Goal: Task Accomplishment & Management: Use online tool/utility

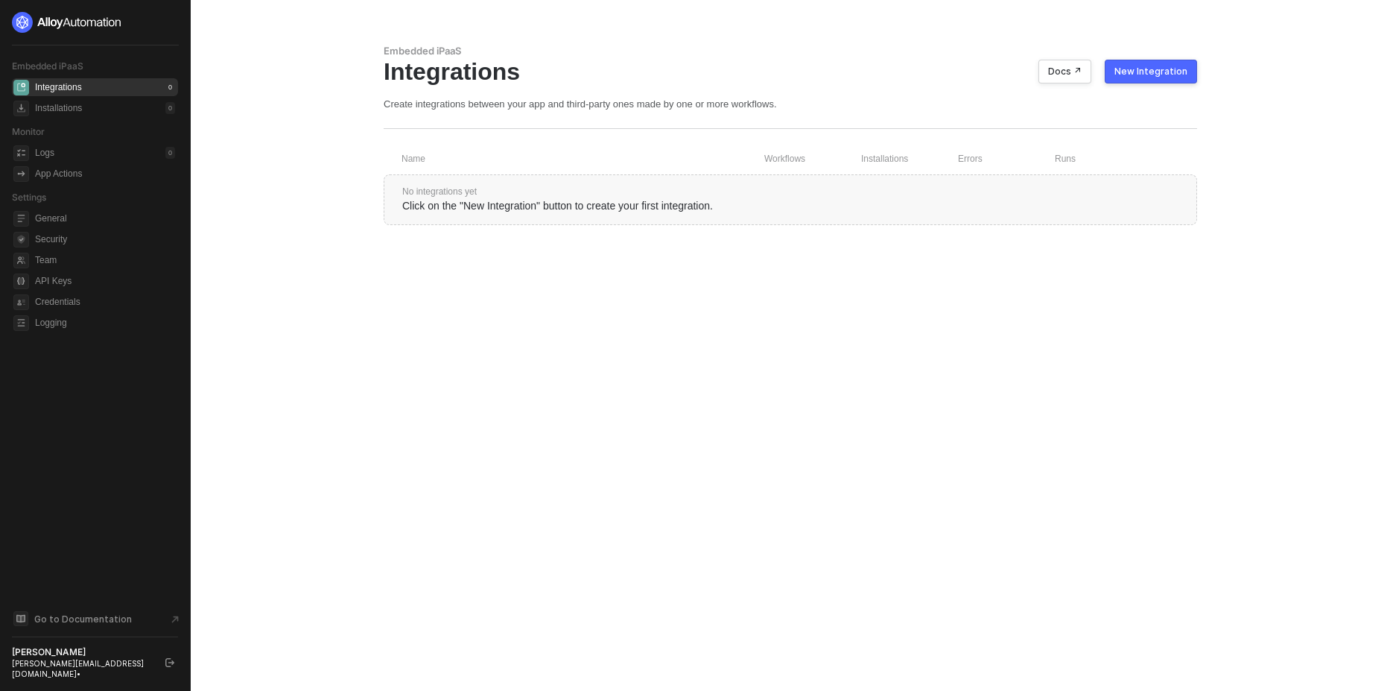
click at [1173, 77] on div "New Integration" at bounding box center [1150, 72] width 73 height 12
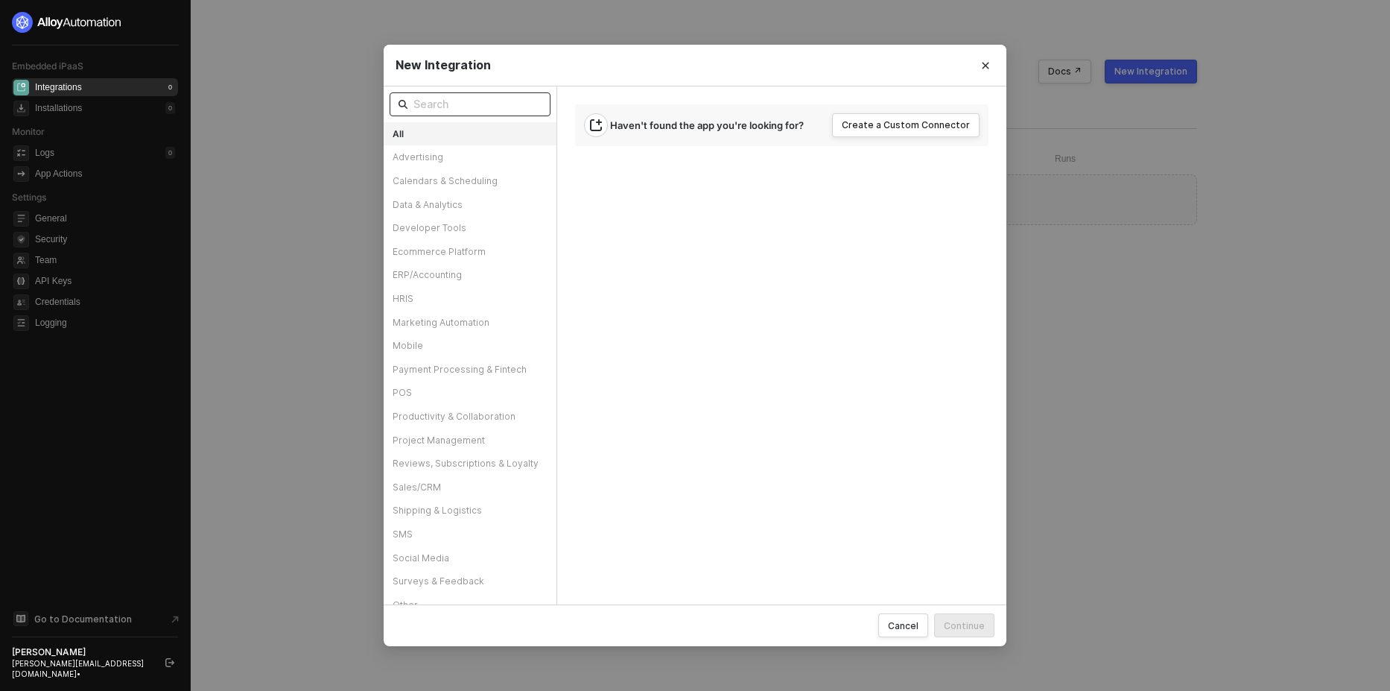
click at [459, 109] on input "text" at bounding box center [477, 104] width 128 height 16
type input "xero"
click at [983, 61] on icon "Close" at bounding box center [985, 65] width 9 height 9
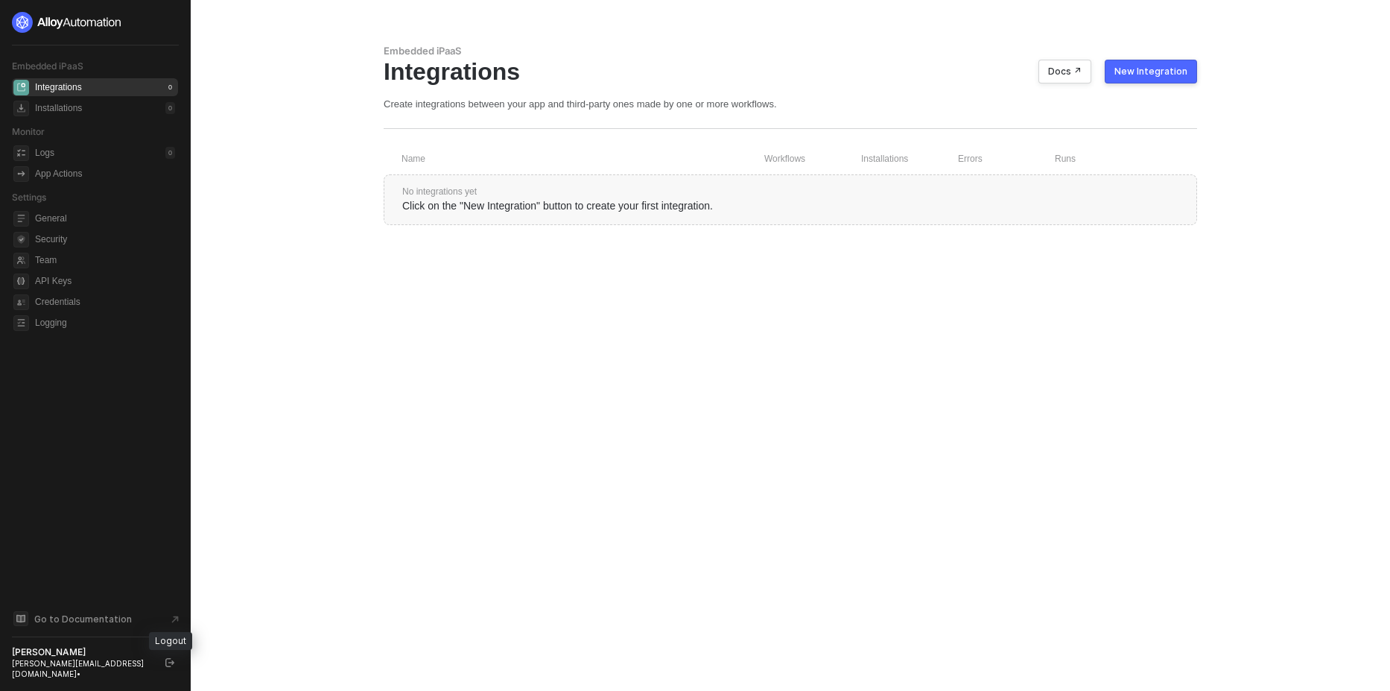
click at [168, 667] on icon "logout" at bounding box center [169, 662] width 9 height 9
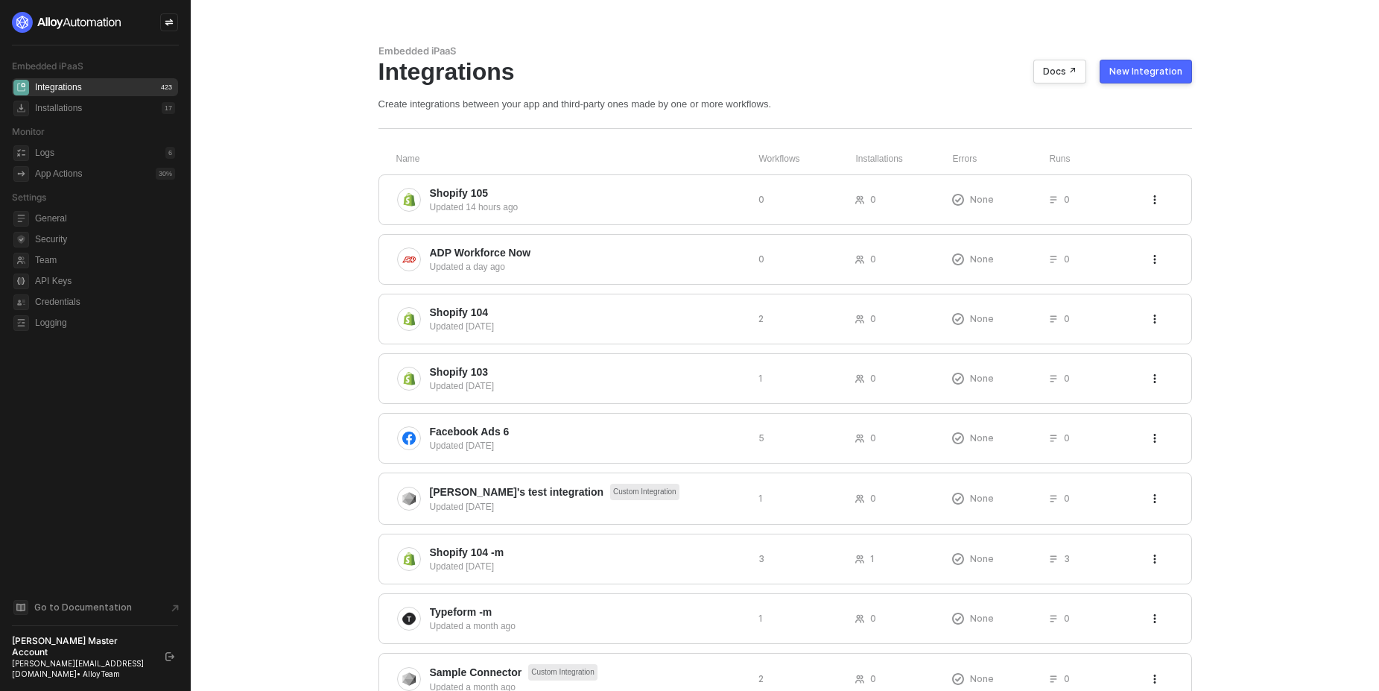
click at [170, 26] on icon "icon-swap" at bounding box center [169, 22] width 9 height 9
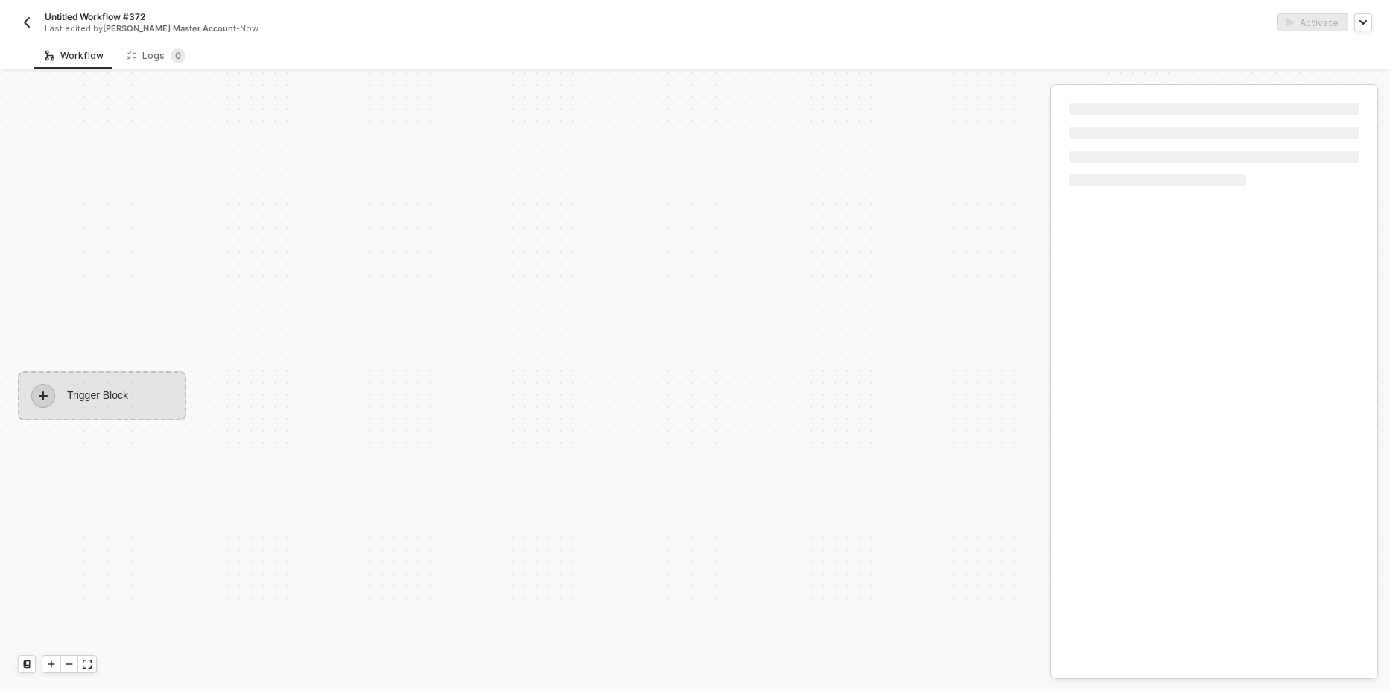
scroll to position [28, 0]
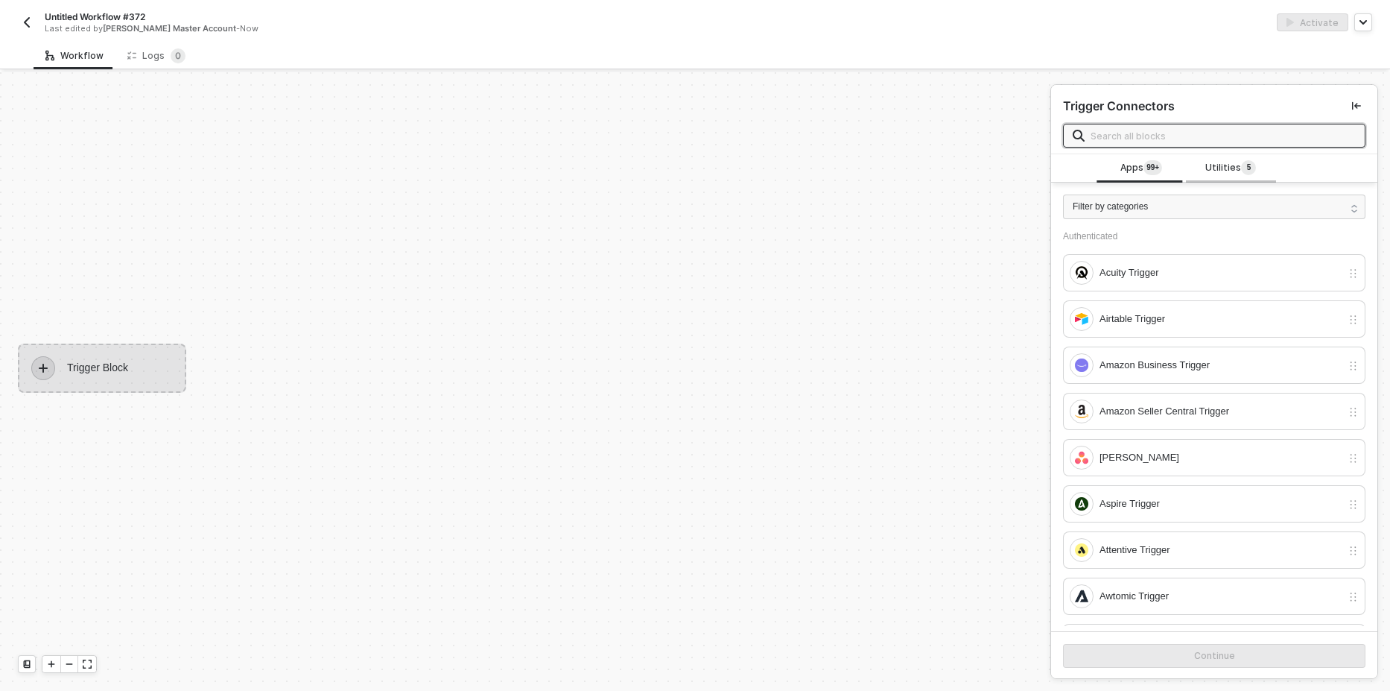
click at [1212, 163] on span "Utilities 5" at bounding box center [1230, 168] width 51 height 16
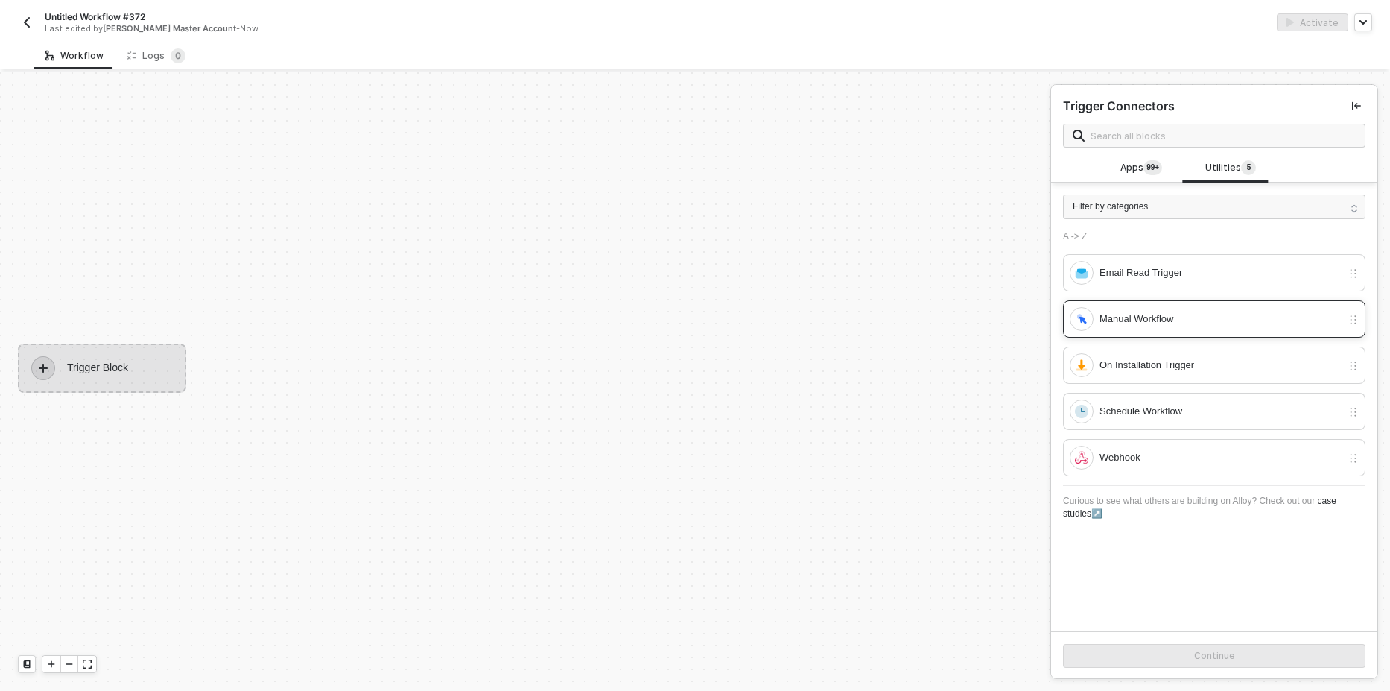
click at [1108, 328] on div "Manual Workflow" at bounding box center [1206, 319] width 272 height 24
click at [1125, 656] on button "Continue" at bounding box center [1214, 656] width 302 height 24
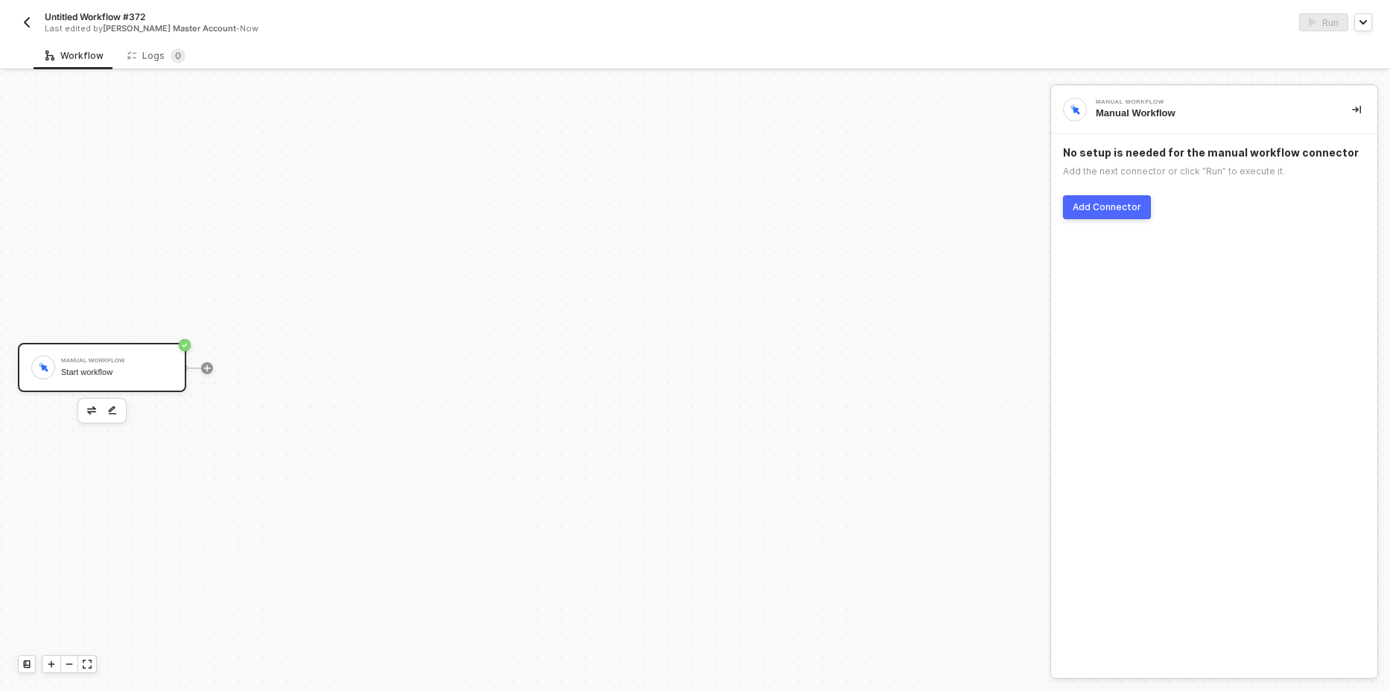
click at [1118, 214] on button "Add Connector" at bounding box center [1107, 207] width 88 height 24
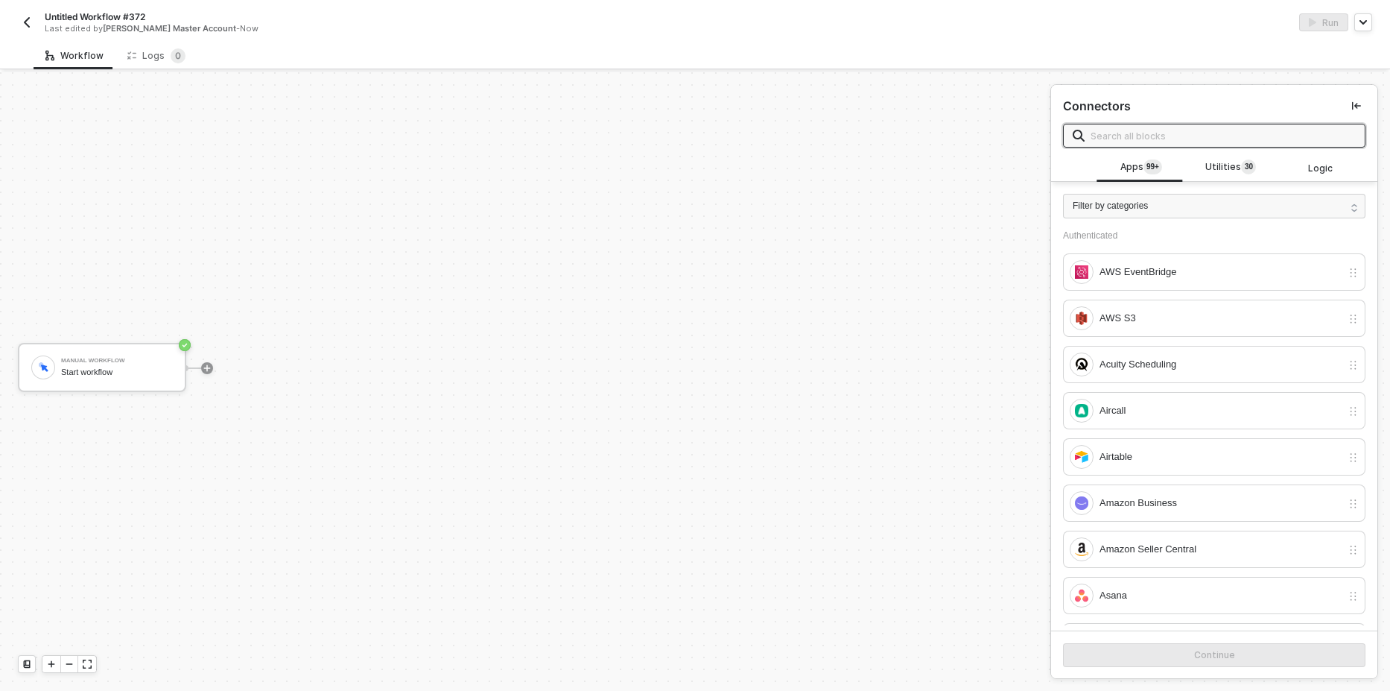
click at [1129, 130] on input "text" at bounding box center [1223, 135] width 265 height 16
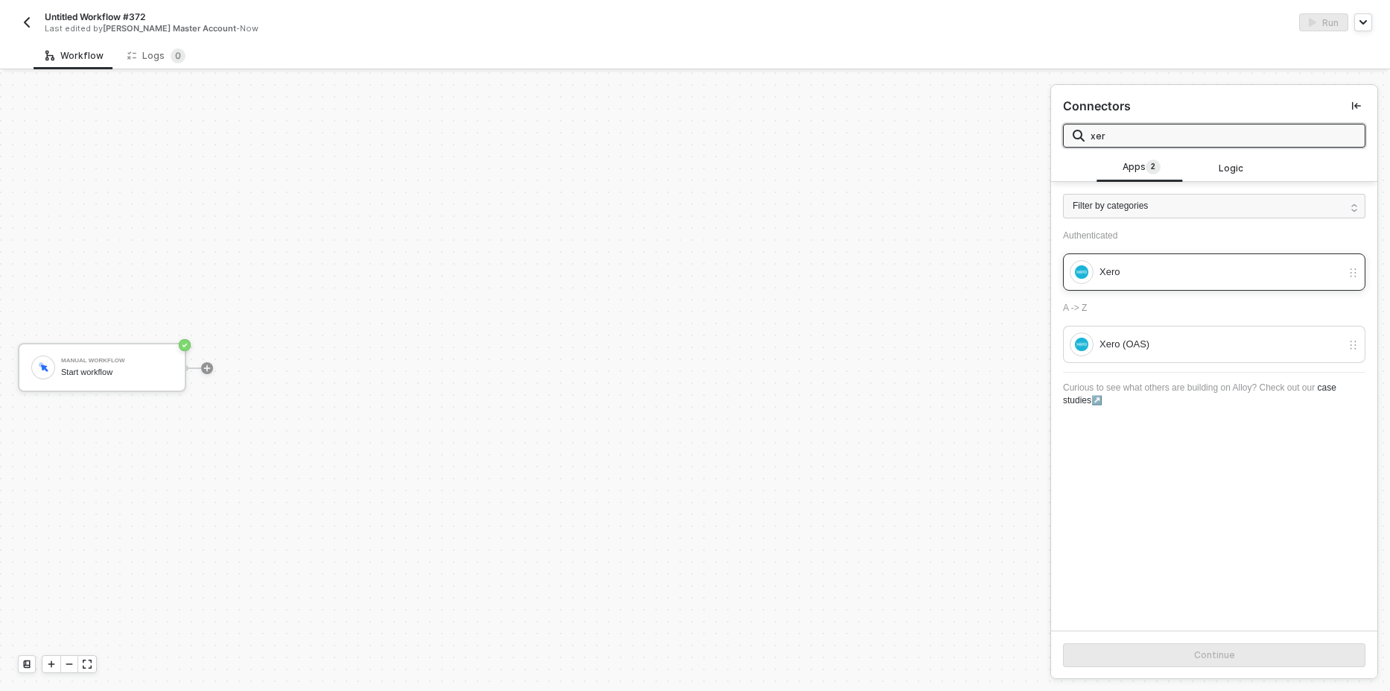
type input "xer"
click at [1136, 267] on div "Xero" at bounding box center [1221, 272] width 242 height 16
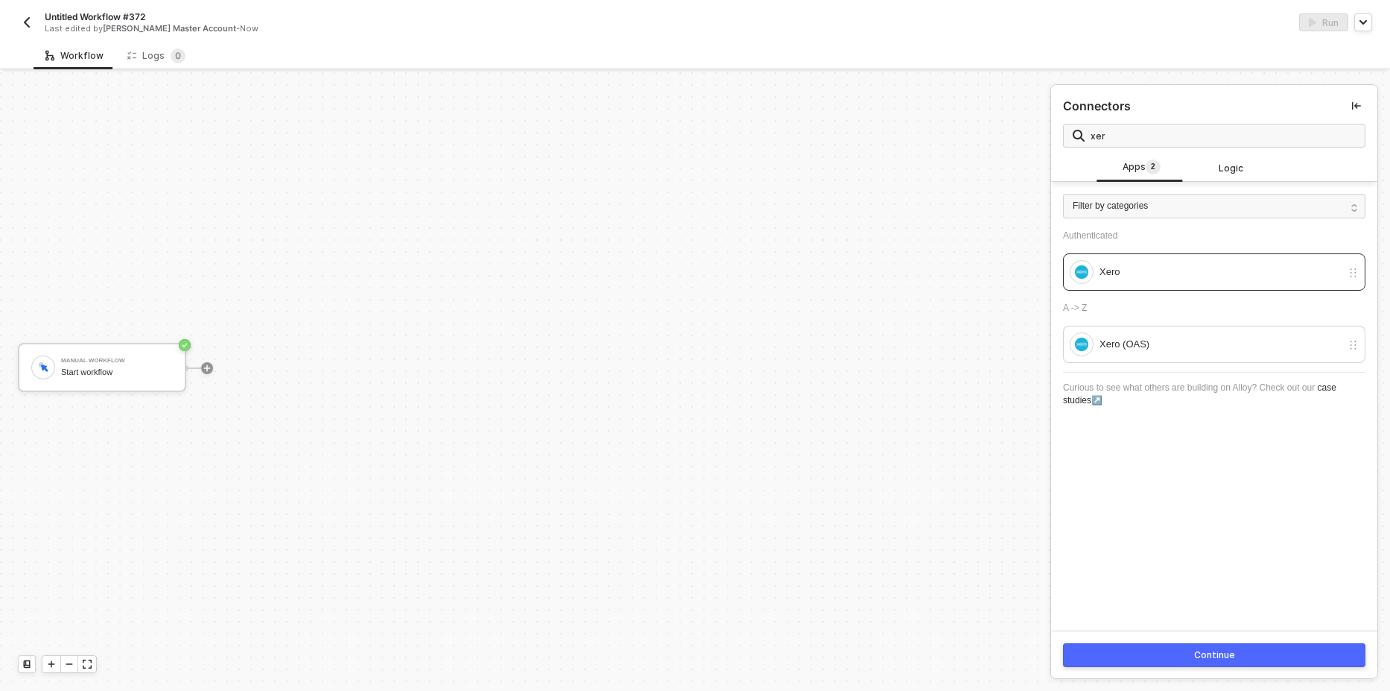
click at [1156, 661] on button "Continue" at bounding box center [1214, 655] width 302 height 24
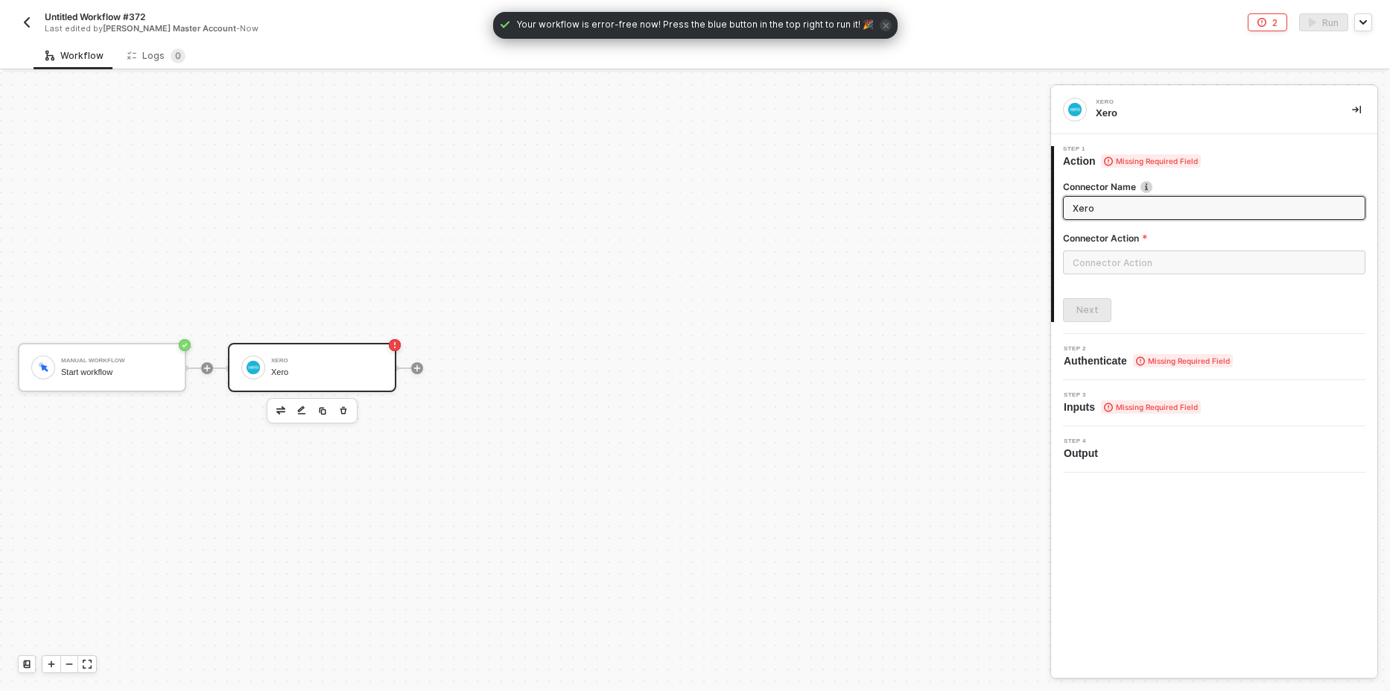
click at [1112, 275] on div at bounding box center [1214, 268] width 302 height 36
click at [1114, 259] on input "text" at bounding box center [1214, 262] width 302 height 24
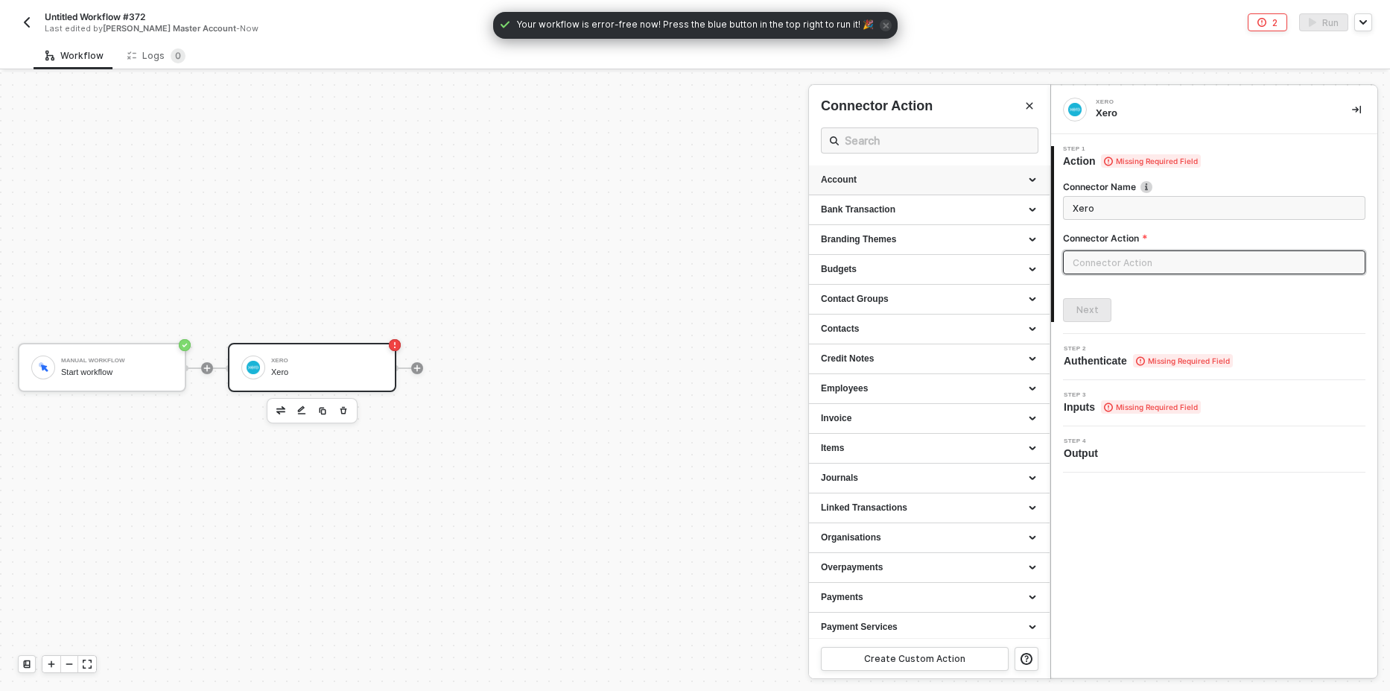
click at [874, 182] on div "Account" at bounding box center [929, 180] width 217 height 13
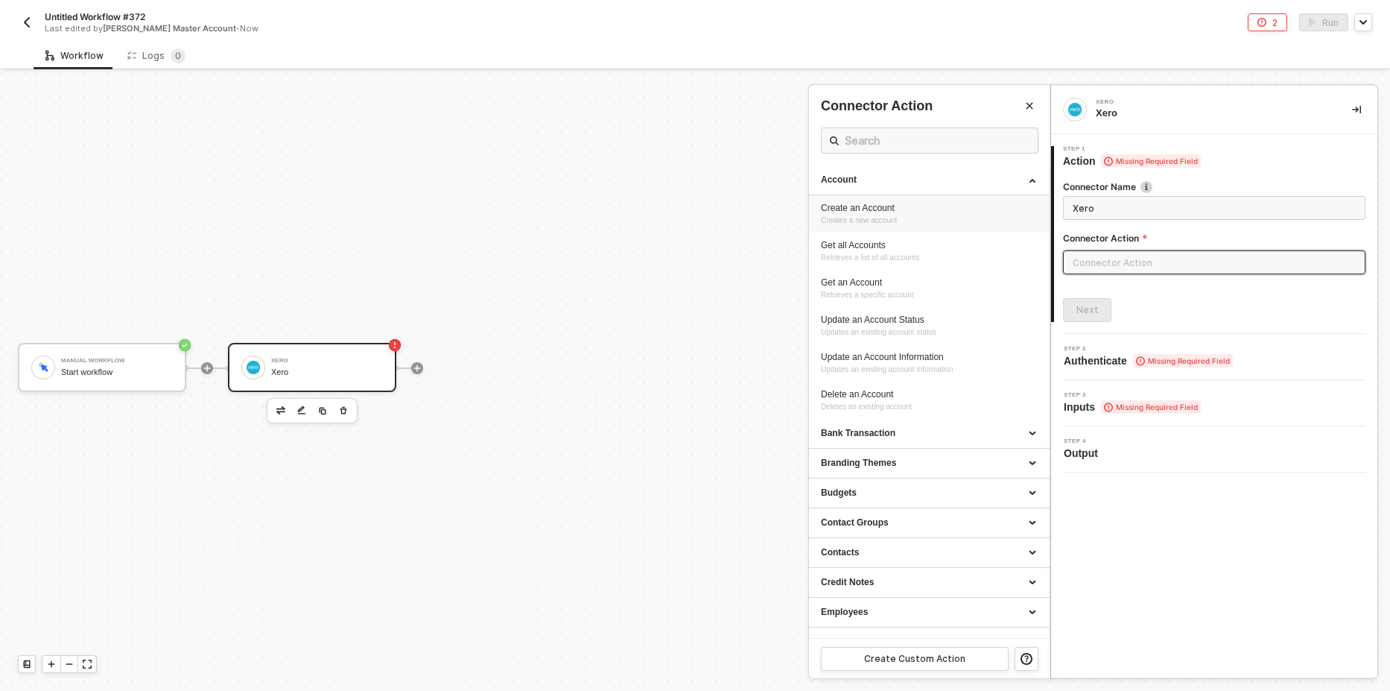
click at [915, 213] on div "Create an Account" at bounding box center [929, 208] width 217 height 13
type input "Creates a new account"
type input "Account - Create an Account"
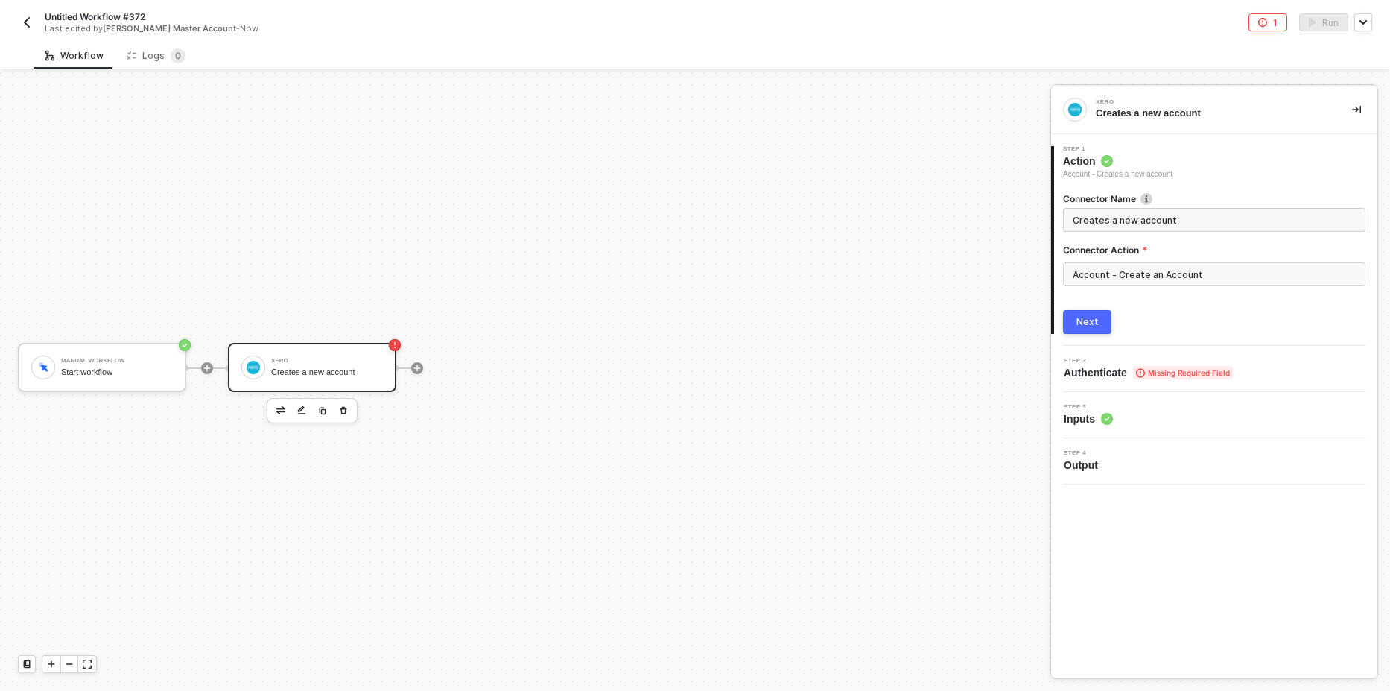
click at [1083, 322] on div "Next" at bounding box center [1087, 322] width 22 height 12
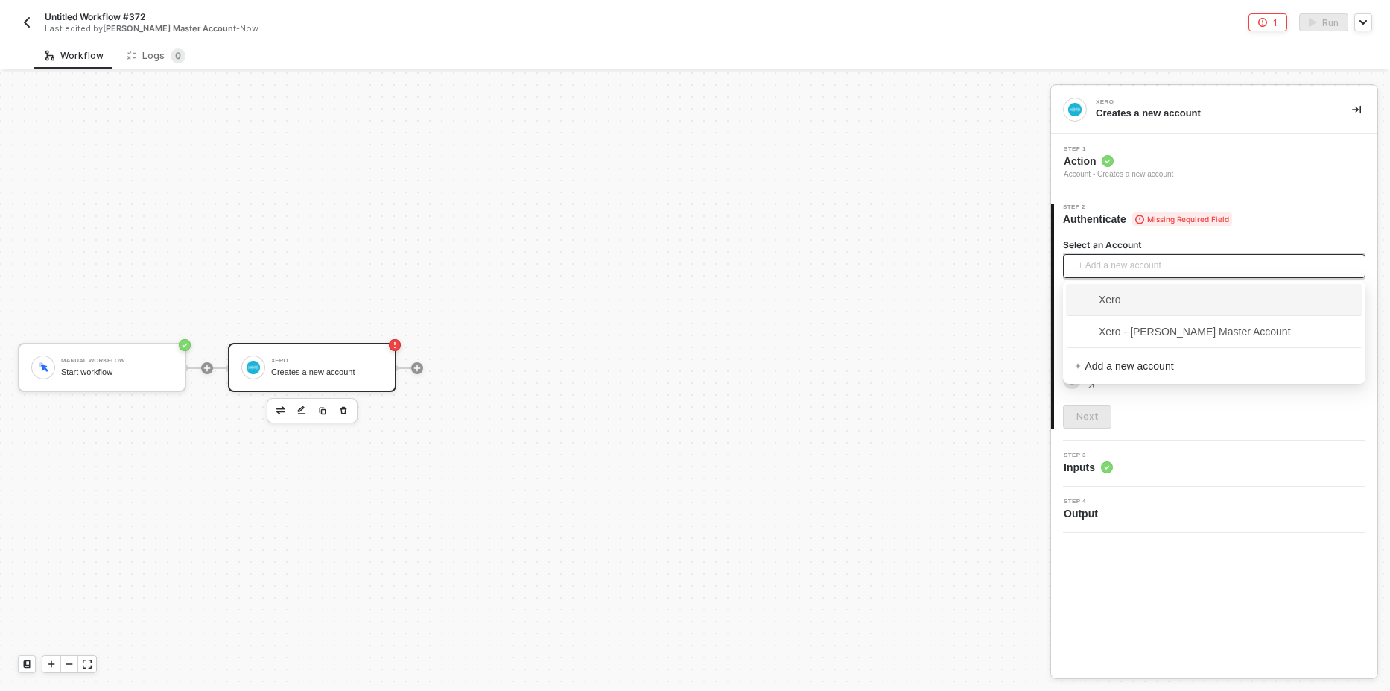
click at [1140, 269] on span "+ Add a new account" at bounding box center [1217, 266] width 279 height 24
click at [1138, 302] on span "Xero" at bounding box center [1214, 300] width 279 height 24
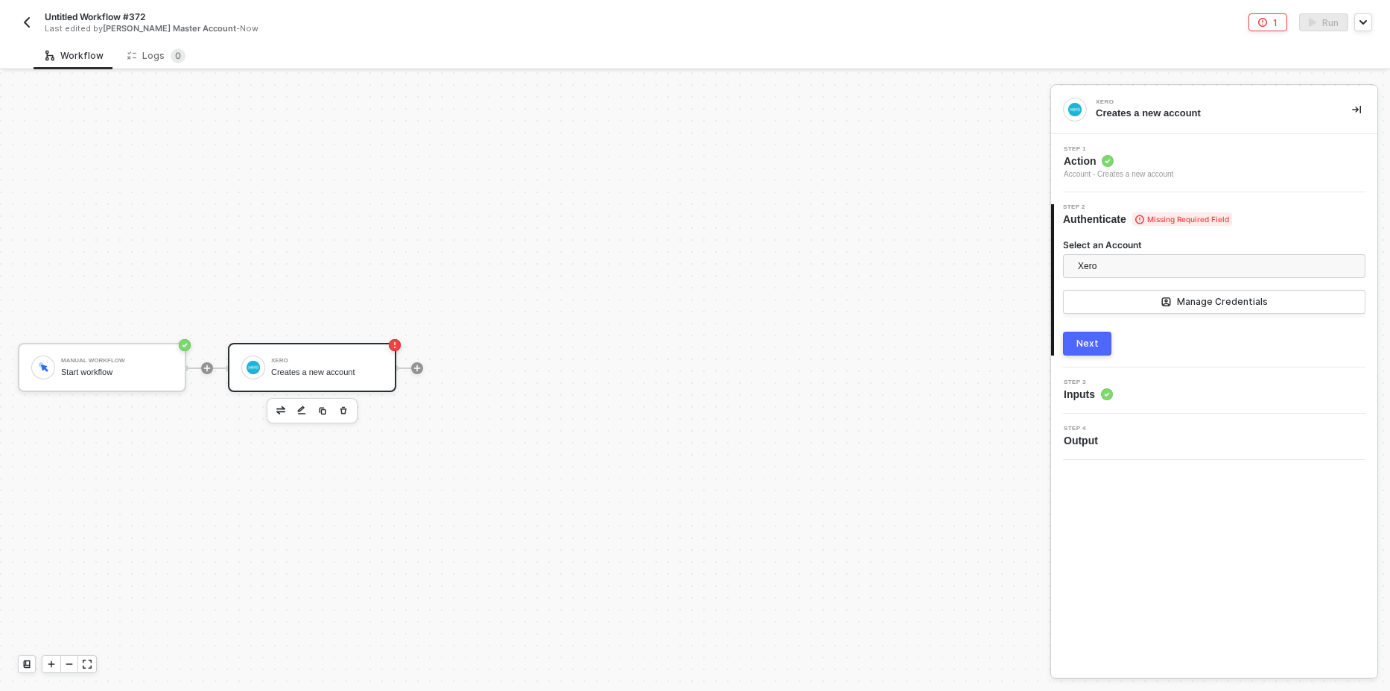
click at [25, 19] on img "button" at bounding box center [27, 22] width 12 height 12
